Goal: Navigation & Orientation: Find specific page/section

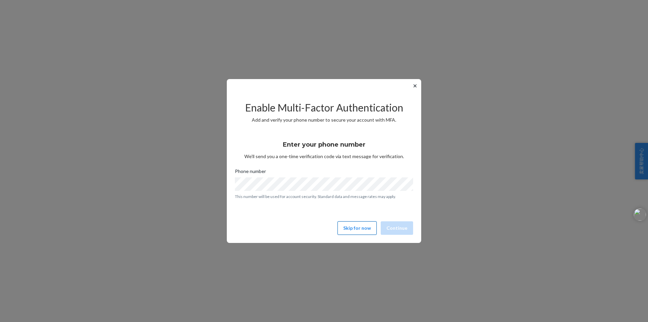
click at [359, 223] on button "Skip for now" at bounding box center [357, 228] width 39 height 14
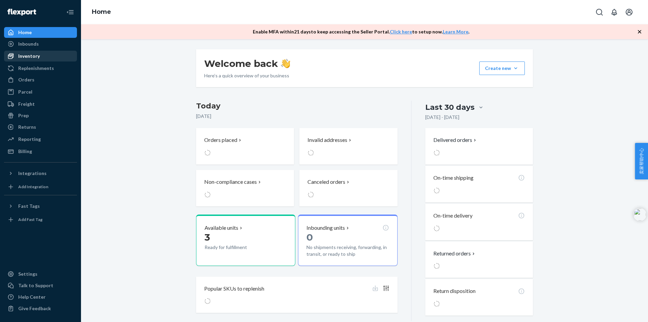
click at [15, 54] on div at bounding box center [12, 56] width 11 height 7
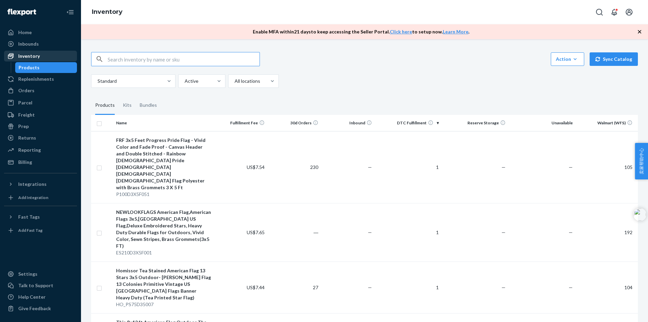
click at [23, 54] on div "Inventory" at bounding box center [29, 56] width 22 height 7
click at [24, 54] on div "Inventory" at bounding box center [29, 56] width 22 height 7
click at [25, 52] on div "Inventory" at bounding box center [41, 55] width 72 height 9
click at [29, 55] on div "Inventory" at bounding box center [29, 56] width 22 height 7
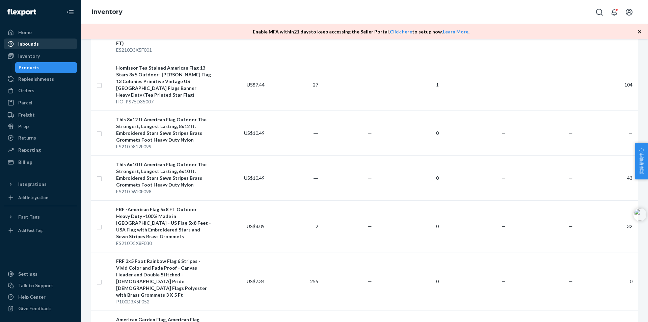
click at [25, 42] on div "Inbounds" at bounding box center [28, 44] width 21 height 7
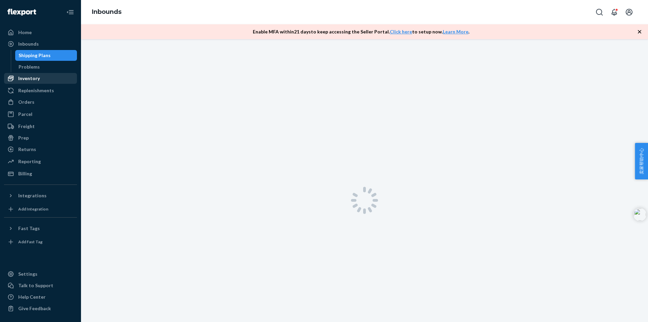
click at [21, 77] on div "Inventory" at bounding box center [29, 78] width 22 height 7
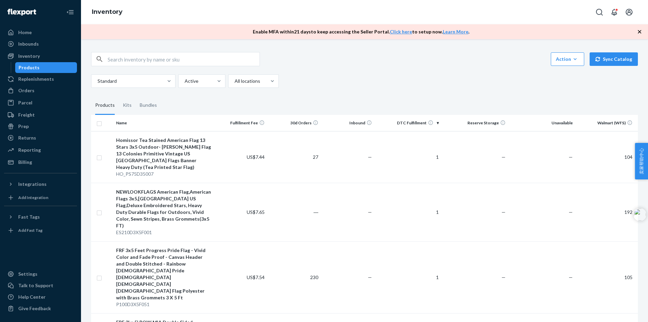
click at [640, 30] on icon "button" at bounding box center [639, 31] width 7 height 7
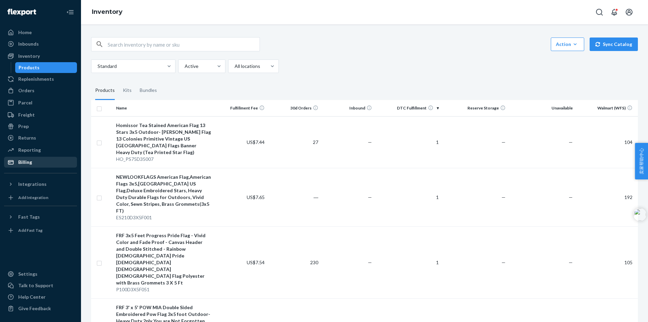
click at [24, 157] on div "Billing" at bounding box center [41, 161] width 72 height 9
